Goal: Entertainment & Leisure: Browse casually

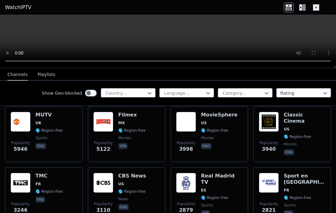
scroll to position [136, 0]
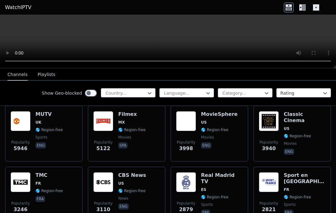
click at [113, 126] on img at bounding box center [103, 121] width 20 height 20
click at [196, 127] on img at bounding box center [186, 121] width 20 height 20
click at [305, 9] on icon at bounding box center [304, 7] width 3 height 6
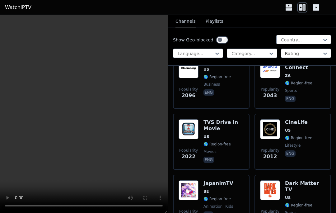
scroll to position [642, 0]
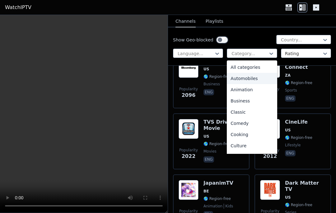
click at [258, 77] on div "Automobiles" at bounding box center [252, 78] width 50 height 11
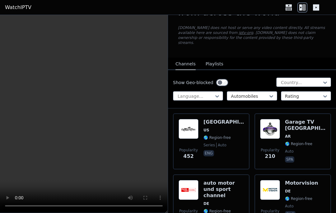
scroll to position [31, 0]
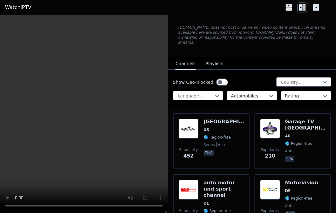
click at [222, 127] on span "US" at bounding box center [224, 129] width 40 height 5
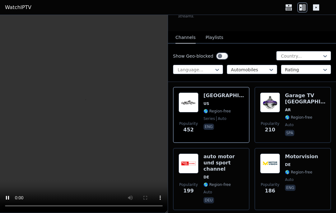
scroll to position [60, 0]
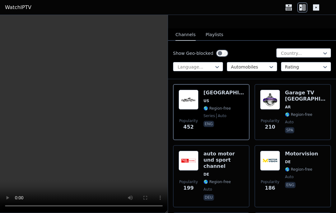
click at [226, 172] on span "DE" at bounding box center [224, 174] width 40 height 5
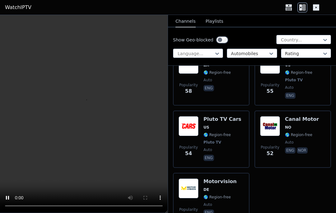
scroll to position [478, 0]
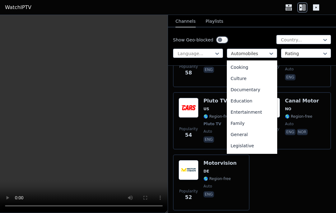
scroll to position [75, 0]
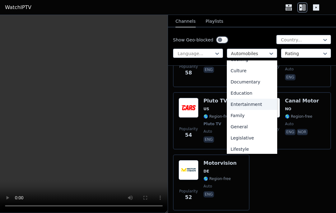
click at [250, 106] on div "Entertainment" at bounding box center [252, 104] width 50 height 11
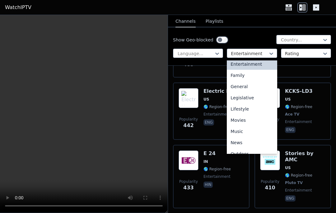
scroll to position [116, 0]
click at [247, 117] on div "Movies" at bounding box center [252, 119] width 50 height 11
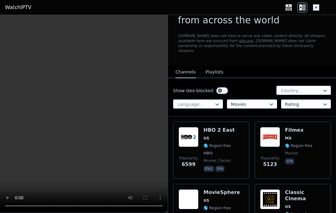
scroll to position [23, 0]
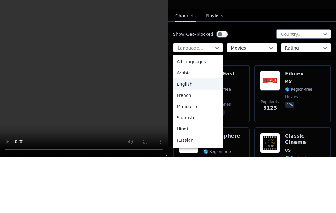
click at [199, 135] on div "English" at bounding box center [198, 140] width 50 height 11
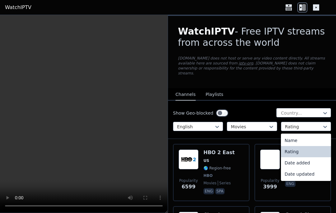
click at [293, 88] on nav "Channels Playlists" at bounding box center [252, 94] width 168 height 12
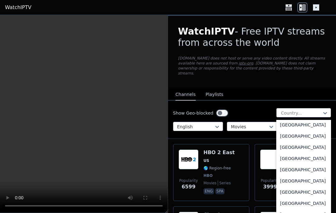
scroll to position [2207, 0]
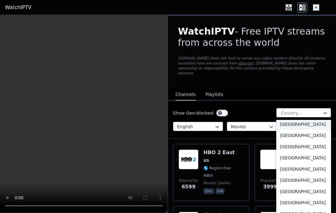
click at [296, 130] on div "[GEOGRAPHIC_DATA]" at bounding box center [304, 124] width 55 height 11
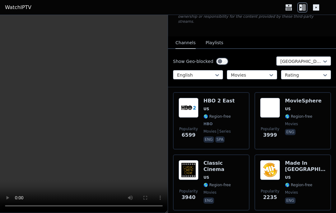
scroll to position [49, 0]
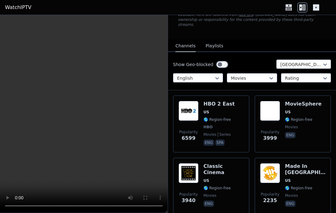
click at [278, 108] on img at bounding box center [270, 111] width 20 height 20
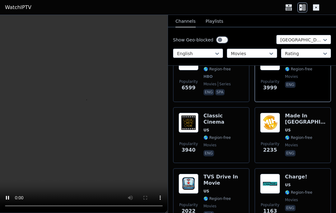
scroll to position [100, 0]
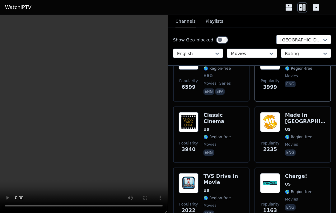
click at [292, 119] on h6 "Made In [GEOGRAPHIC_DATA]" at bounding box center [305, 118] width 40 height 12
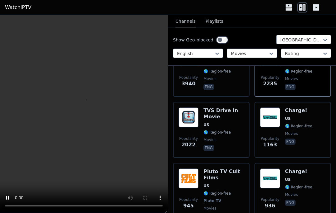
scroll to position [166, 0]
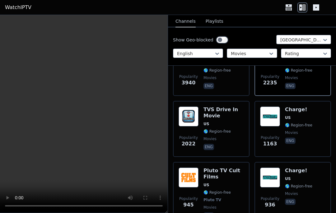
click at [223, 121] on div "TVS Drive In Movie US 🌎 Region-free movies eng" at bounding box center [224, 129] width 40 height 45
click at [299, 107] on h6 "Charge!" at bounding box center [298, 110] width 27 height 6
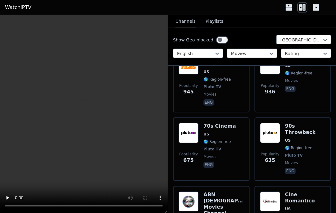
scroll to position [280, 0]
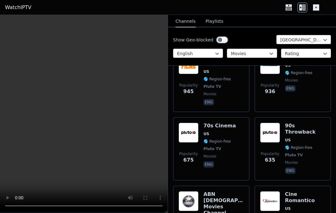
click at [289, 138] on span "US" at bounding box center [288, 140] width 6 height 5
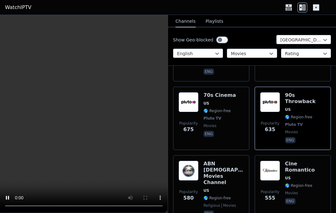
scroll to position [311, 0]
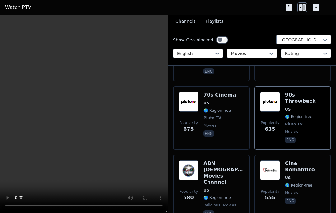
click at [223, 101] on span "US" at bounding box center [220, 103] width 32 height 5
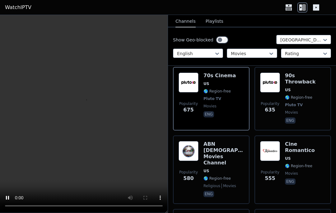
scroll to position [336, 0]
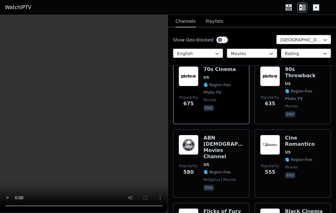
click at [227, 135] on h6 "ABN [DEMOGRAPHIC_DATA] Movies Channel" at bounding box center [224, 147] width 40 height 25
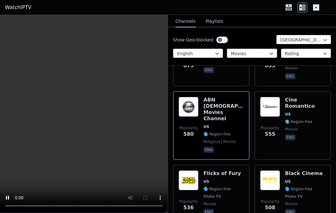
scroll to position [375, 0]
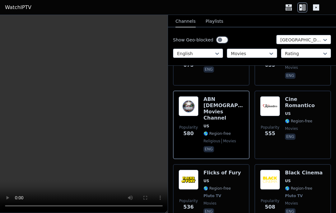
click at [298, 178] on span "US" at bounding box center [304, 180] width 38 height 5
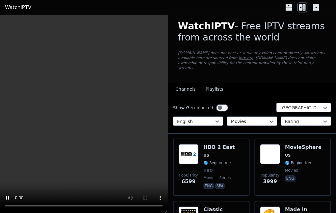
scroll to position [5, 0]
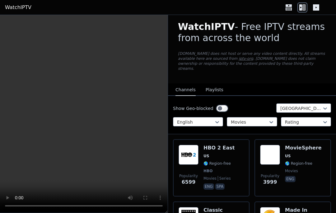
click at [213, 85] on button "Playlists" at bounding box center [215, 90] width 18 height 12
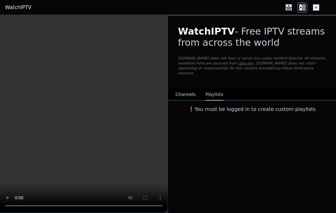
scroll to position [0, 0]
click at [193, 89] on button "Channels" at bounding box center [186, 95] width 20 height 12
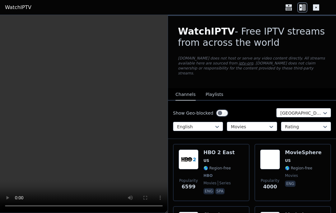
click at [211, 158] on span "US" at bounding box center [219, 160] width 31 height 5
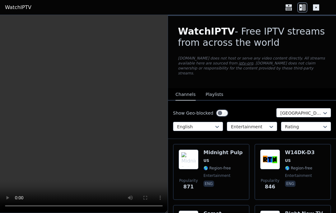
click at [135, 124] on video at bounding box center [84, 114] width 168 height 198
click at [316, 7] on icon at bounding box center [316, 7] width 10 height 10
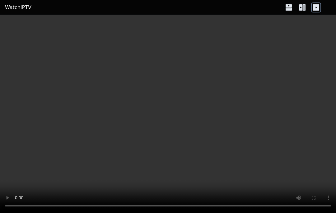
click at [252, 37] on video at bounding box center [168, 114] width 336 height 198
click at [289, 7] on icon at bounding box center [289, 7] width 10 height 10
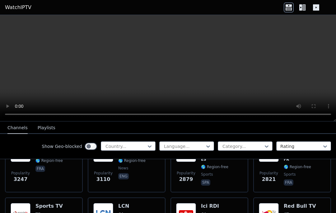
scroll to position [220, 0]
